Goal: Task Accomplishment & Management: Use online tool/utility

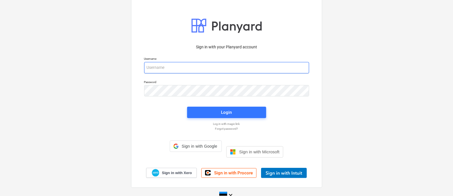
click at [196, 71] on input "email" at bounding box center [226, 67] width 165 height 11
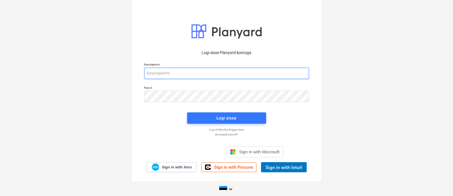
click at [196, 71] on input "email" at bounding box center [226, 73] width 165 height 11
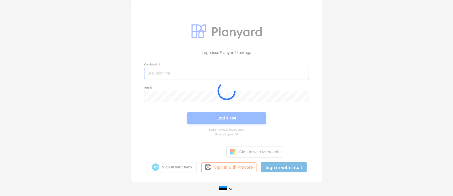
type input "[EMAIL_ADDRESS][MEDICAL_DATA][DOMAIN_NAME]"
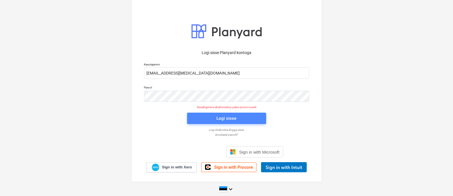
click at [212, 116] on span "Logi sisse" at bounding box center [226, 118] width 65 height 7
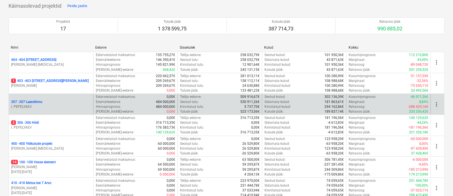
scroll to position [40, 0]
click at [36, 149] on p "[PERSON_NAME] [MEDICAL_DATA]" at bounding box center [51, 149] width 80 height 5
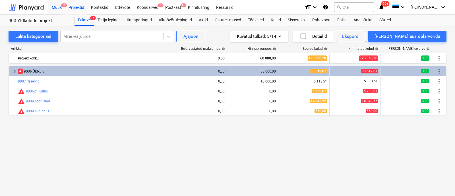
click at [60, 6] on div "Müük 2" at bounding box center [56, 7] width 17 height 15
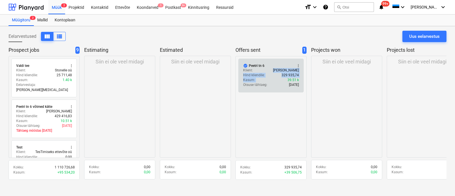
drag, startPoint x: 254, startPoint y: 71, endPoint x: 282, endPoint y: 81, distance: 29.6
click at [282, 81] on div "check_circle Peetri tn 6 more_vert Klient : [PERSON_NAME] kliendile : 329 935,7…" at bounding box center [270, 76] width 65 height 34
click at [299, 67] on span "more_vert" at bounding box center [298, 65] width 5 height 5
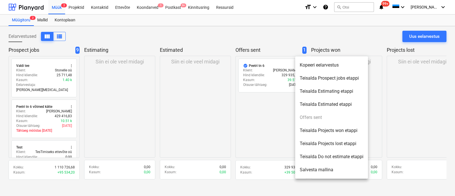
click at [335, 131] on li "Teisalda Projects won etappi" at bounding box center [331, 130] width 73 height 13
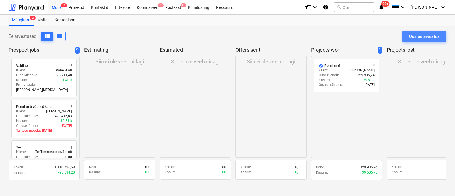
click at [427, 35] on div "Uus eelarvestus" at bounding box center [425, 36] width 30 height 7
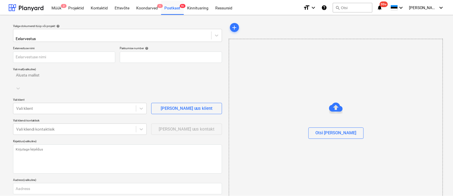
scroll to position [4, 0]
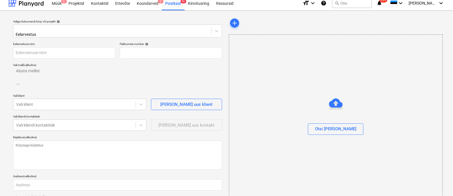
type input "QU-0016"
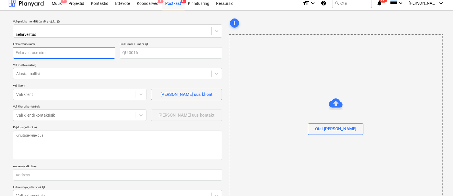
click at [51, 52] on input "text" at bounding box center [64, 52] width 102 height 11
type input "G"
